Goal: Check status: Check status

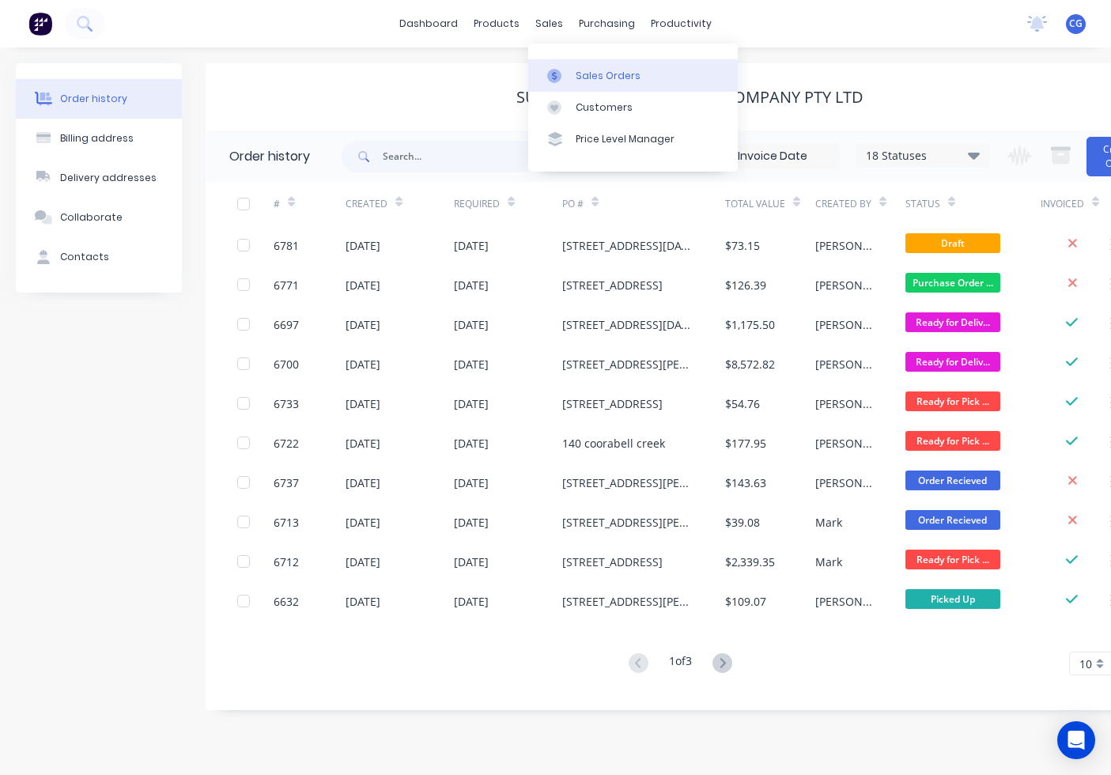
click at [565, 61] on link "Sales Orders" at bounding box center [633, 75] width 210 height 32
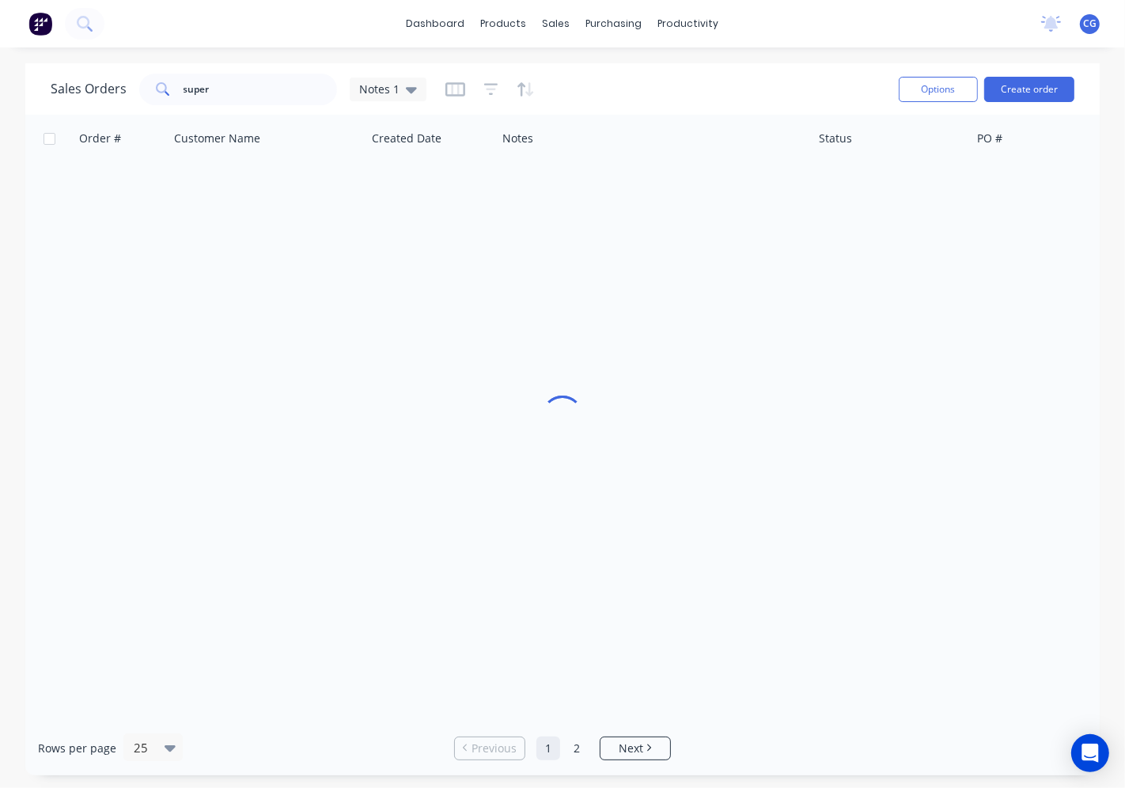
drag, startPoint x: 226, startPoint y: 71, endPoint x: 218, endPoint y: 96, distance: 26.0
click at [227, 71] on div "Sales Orders super Notes 1" at bounding box center [468, 89] width 835 height 39
click at [223, 93] on input "super" at bounding box center [261, 90] width 154 height 32
click at [218, 100] on input "super" at bounding box center [261, 90] width 154 height 32
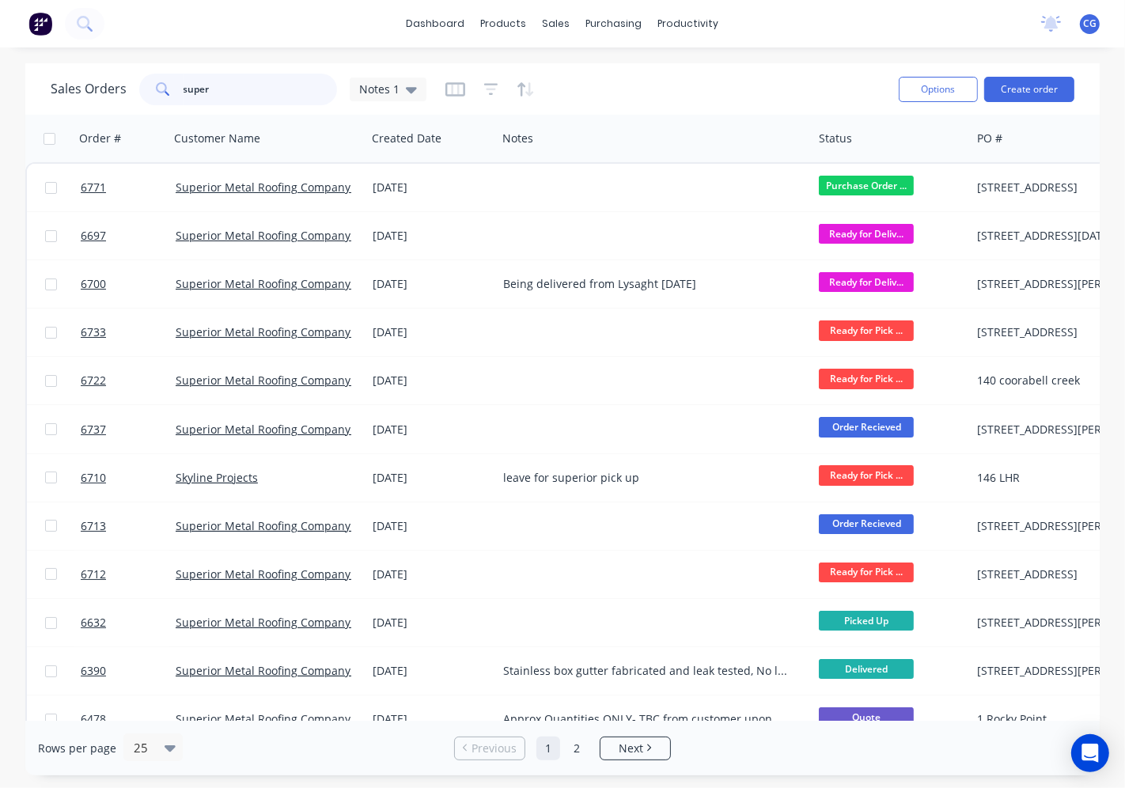
click at [218, 96] on input "super" at bounding box center [261, 90] width 154 height 32
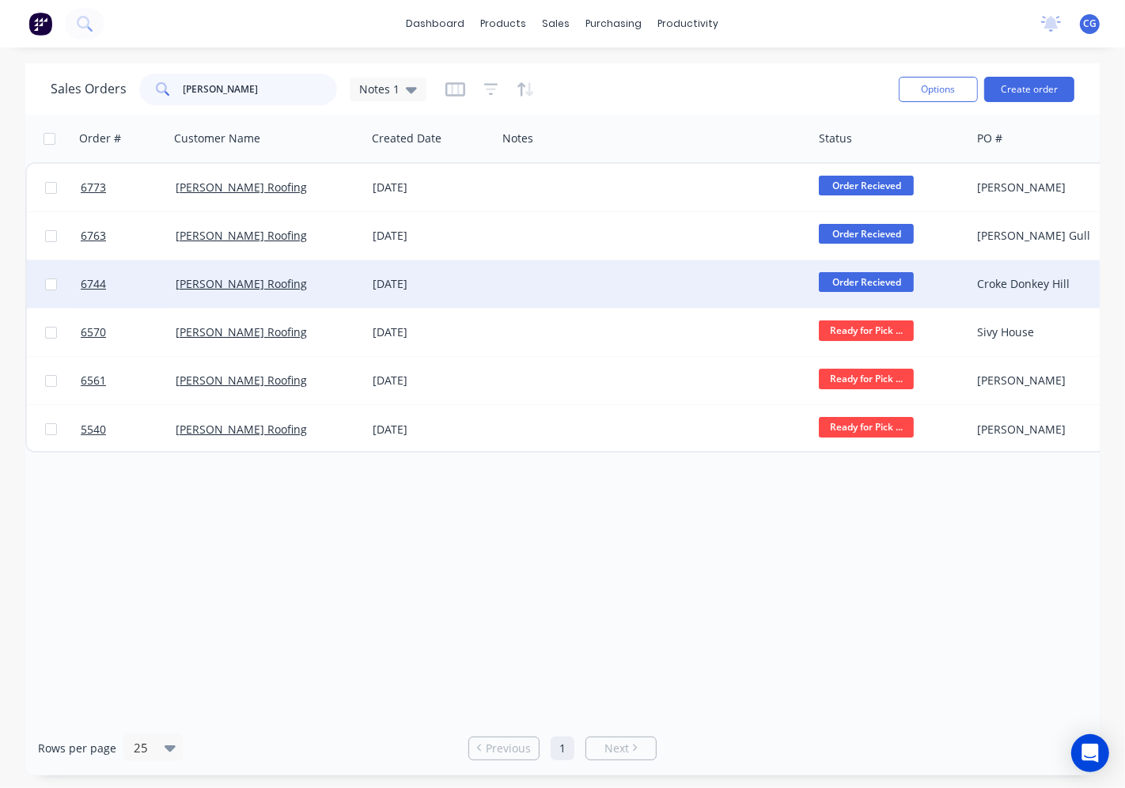
type input "[PERSON_NAME]"
click at [267, 271] on div "[PERSON_NAME] Roofing" at bounding box center [267, 283] width 197 height 47
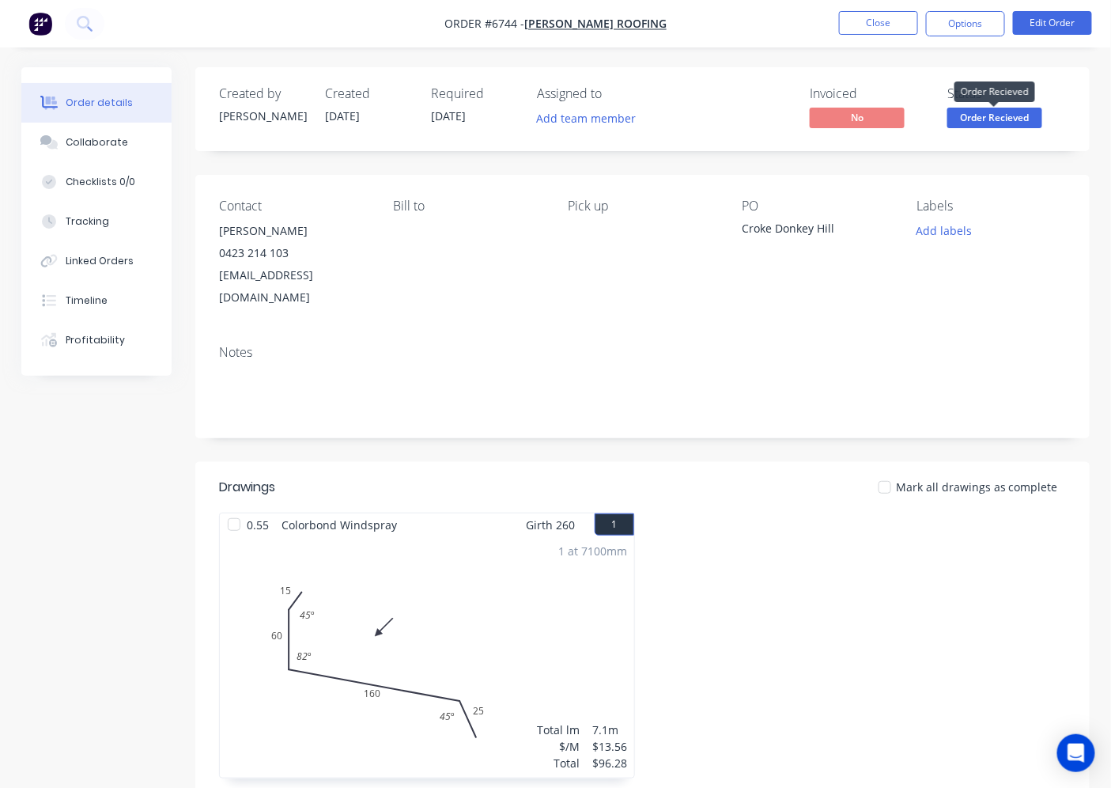
click at [978, 123] on span "Order Recieved" at bounding box center [995, 118] width 95 height 20
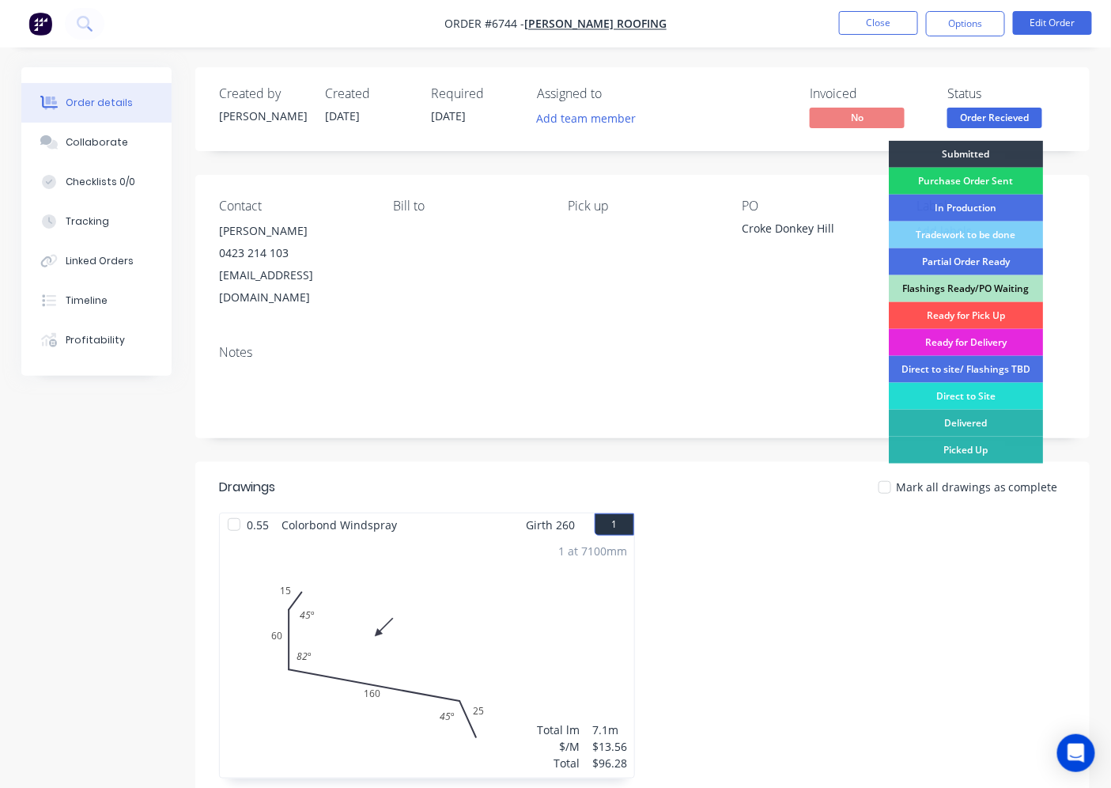
drag, startPoint x: 1016, startPoint y: 315, endPoint x: 1001, endPoint y: 293, distance: 26.6
click at [1016, 309] on div "Ready for Pick Up" at bounding box center [966, 315] width 154 height 27
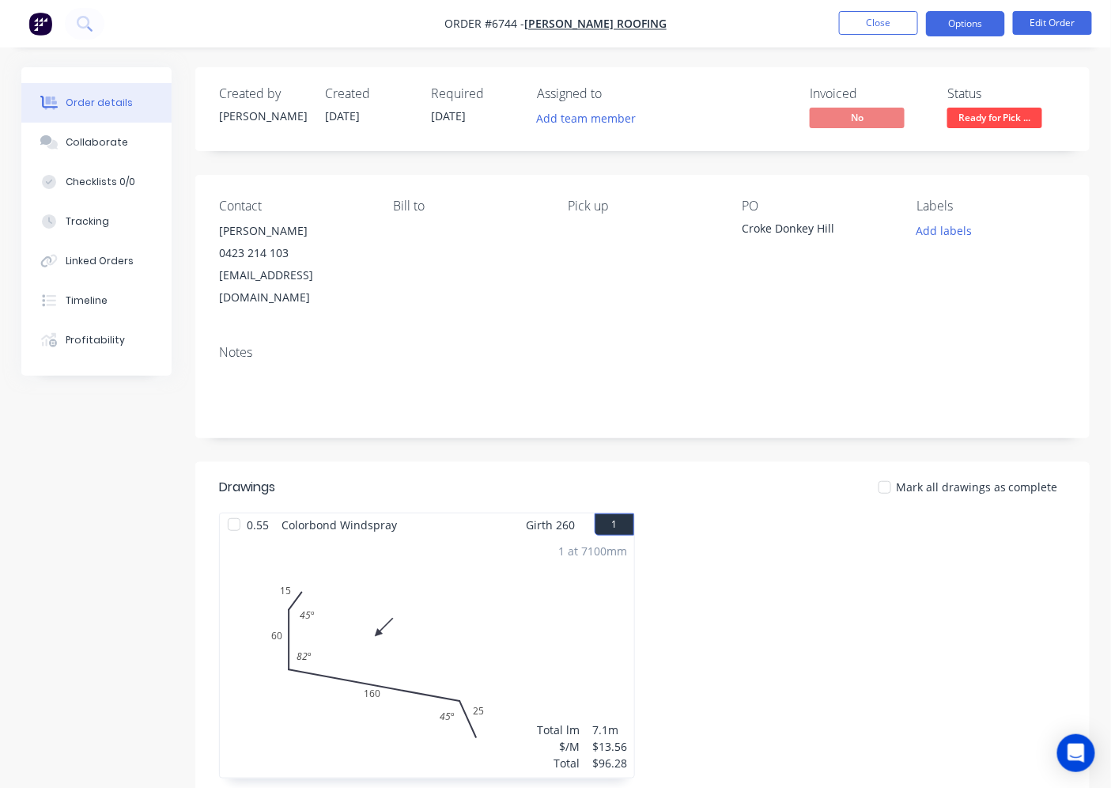
click at [952, 26] on button "Options" at bounding box center [965, 23] width 79 height 25
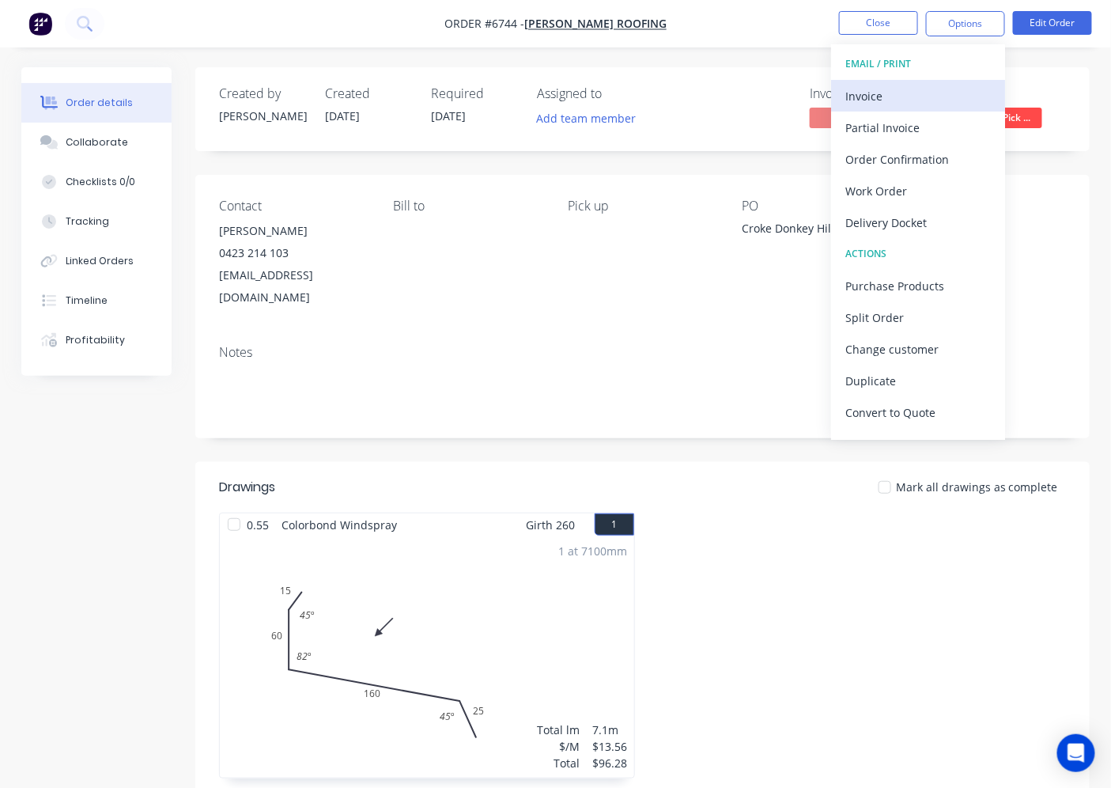
click at [942, 93] on div "Invoice" at bounding box center [919, 96] width 146 height 23
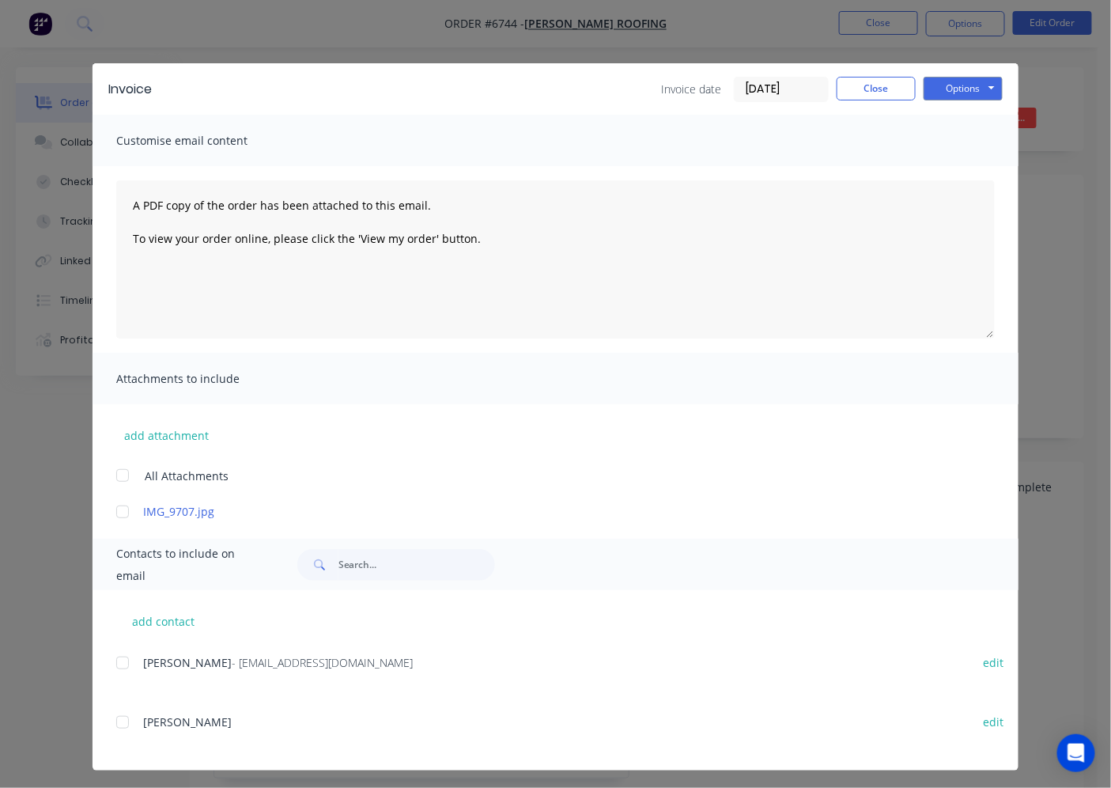
drag, startPoint x: 124, startPoint y: 659, endPoint x: 160, endPoint y: 657, distance: 35.7
click at [124, 660] on div at bounding box center [123, 663] width 32 height 32
drag, startPoint x: 986, startPoint y: 96, endPoint x: 979, endPoint y: 103, distance: 10.1
click at [985, 97] on button "Options" at bounding box center [963, 89] width 79 height 24
click at [969, 175] on button "Email" at bounding box center [974, 169] width 101 height 26
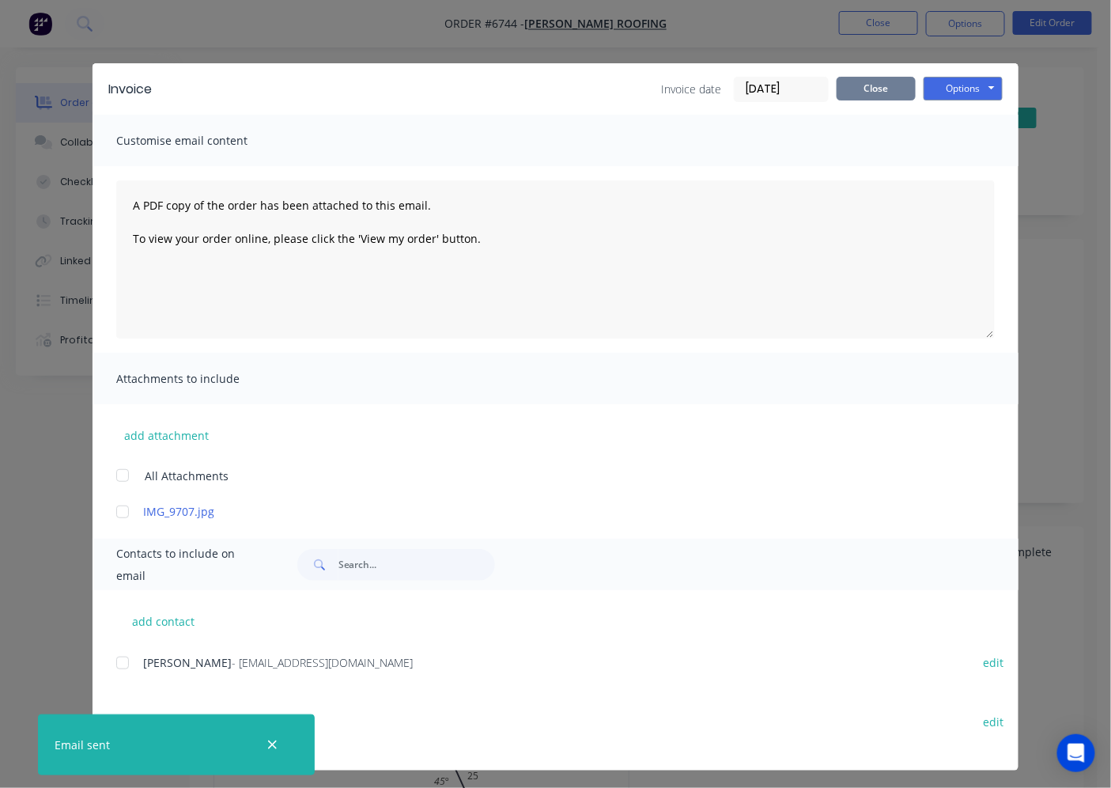
click at [875, 93] on button "Close" at bounding box center [876, 89] width 79 height 24
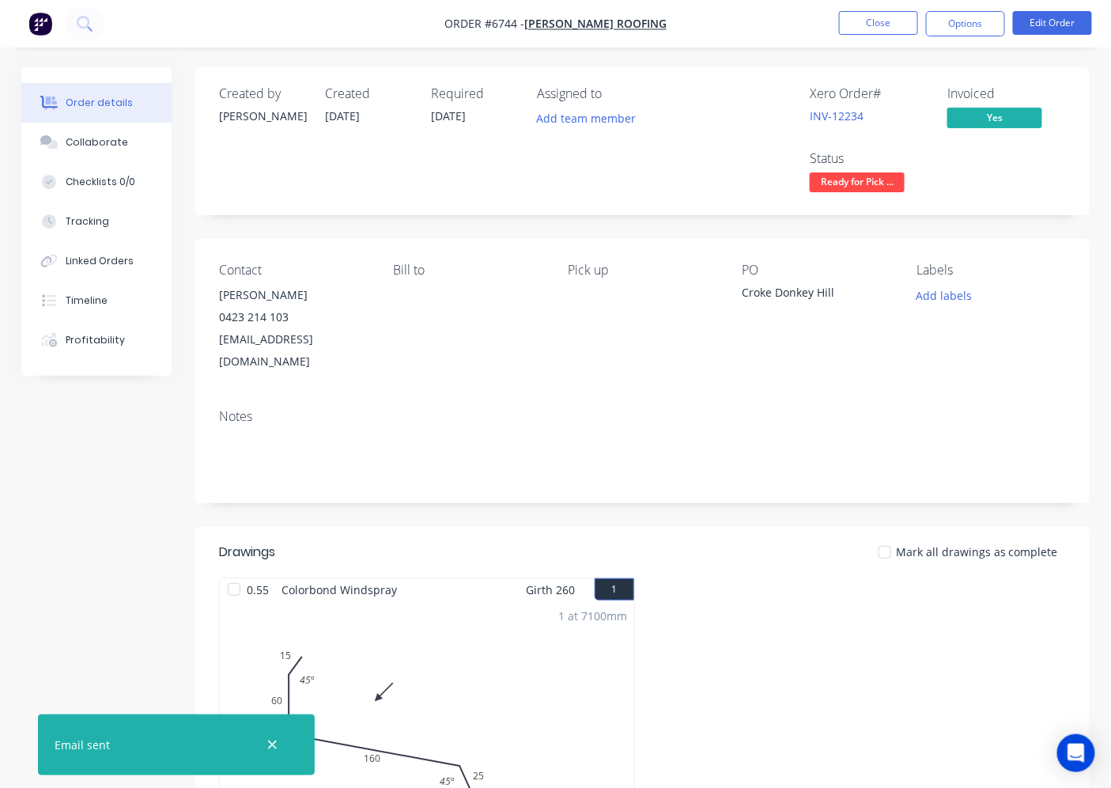
click at [912, 543] on span "Mark all drawings as complete" at bounding box center [977, 551] width 162 height 17
drag, startPoint x: 886, startPoint y: 532, endPoint x: 938, endPoint y: 597, distance: 83.3
click at [895, 536] on div at bounding box center [885, 552] width 32 height 32
